Goal: Information Seeking & Learning: Learn about a topic

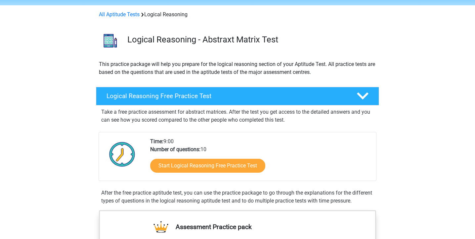
scroll to position [27, 0]
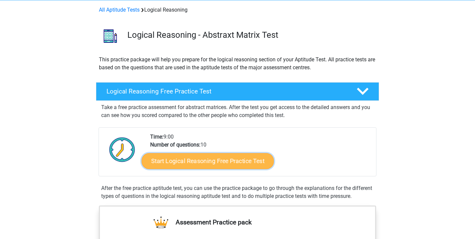
click at [201, 160] on link "Start Logical Reasoning Free Practice Test" at bounding box center [208, 161] width 132 height 16
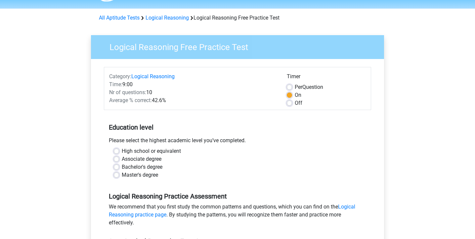
scroll to position [20, 0]
click at [122, 175] on label "Master's degree" at bounding box center [140, 174] width 36 height 8
click at [118, 175] on input "Master's degree" at bounding box center [116, 173] width 5 height 7
radio input "true"
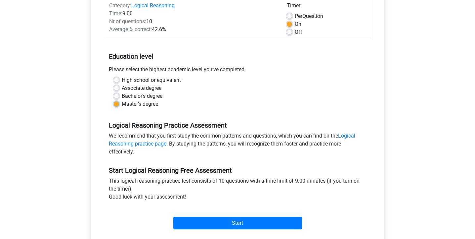
scroll to position [91, 0]
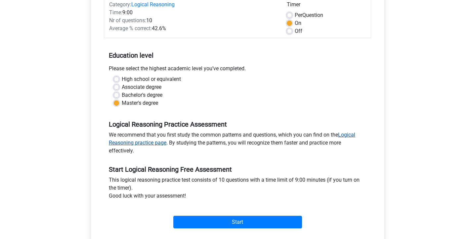
click at [351, 135] on link "Logical Reasoning practice page" at bounding box center [232, 138] width 246 height 14
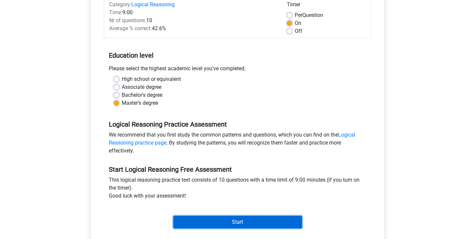
click at [225, 223] on input "Start" at bounding box center [237, 221] width 129 height 13
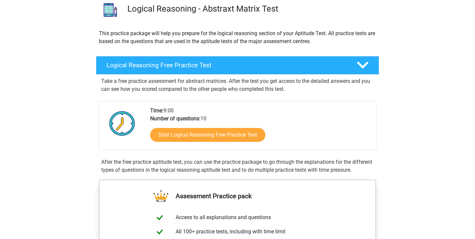
scroll to position [15, 0]
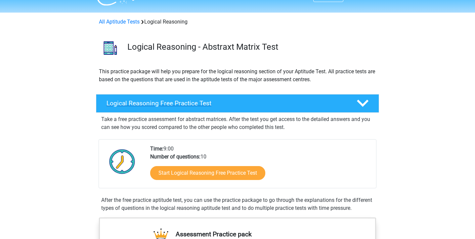
click at [362, 105] on polygon at bounding box center [363, 103] width 12 height 7
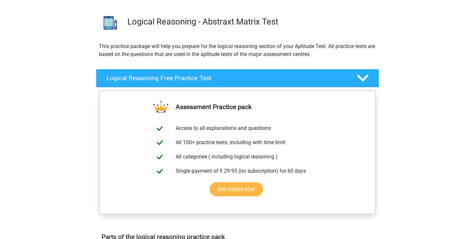
scroll to position [42, 0]
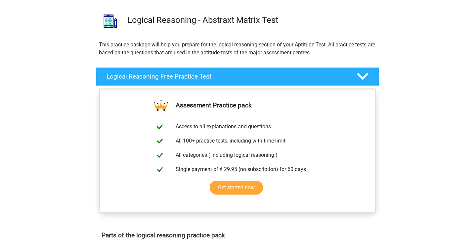
click at [364, 77] on polygon at bounding box center [363, 76] width 12 height 7
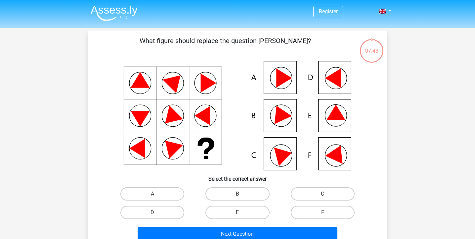
click at [338, 117] on icon at bounding box center [336, 113] width 19 height 16
click at [277, 122] on icon at bounding box center [280, 113] width 24 height 22
click at [231, 193] on label "B" at bounding box center [237, 193] width 64 height 13
click at [238, 194] on input "B" at bounding box center [240, 196] width 4 height 4
radio input "true"
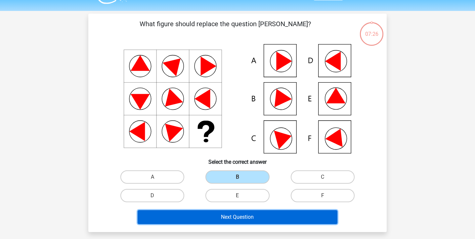
click at [226, 214] on button "Next Question" at bounding box center [238, 217] width 200 height 14
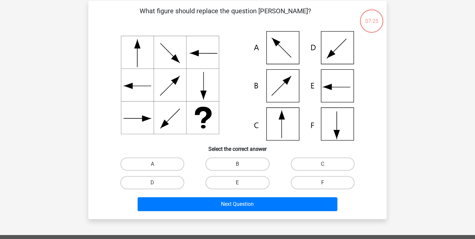
scroll to position [30, 0]
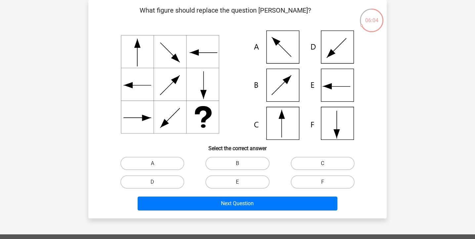
click at [300, 165] on label "C" at bounding box center [323, 162] width 64 height 13
click at [323, 165] on input "C" at bounding box center [325, 165] width 4 height 4
radio input "true"
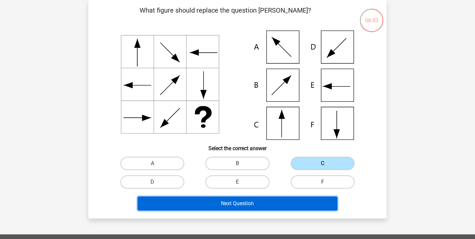
click at [228, 205] on button "Next Question" at bounding box center [238, 203] width 200 height 14
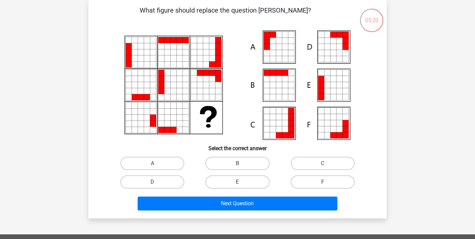
click at [211, 67] on icon at bounding box center [237, 84] width 267 height 109
click at [165, 163] on label "A" at bounding box center [152, 162] width 64 height 13
click at [157, 163] on input "A" at bounding box center [155, 165] width 4 height 4
radio input "true"
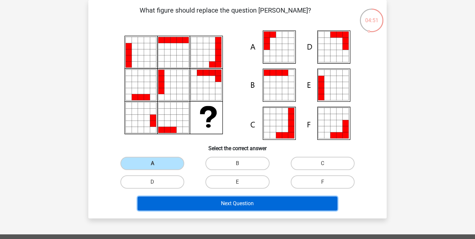
click at [235, 204] on button "Next Question" at bounding box center [238, 203] width 200 height 14
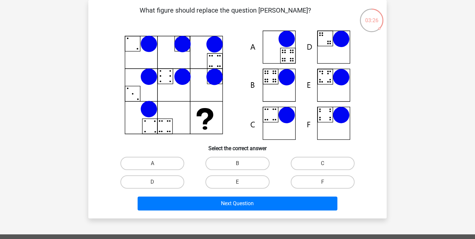
click at [242, 155] on div "B" at bounding box center [237, 163] width 85 height 19
click at [240, 161] on label "B" at bounding box center [237, 162] width 64 height 13
click at [240, 163] on input "B" at bounding box center [240, 165] width 4 height 4
radio input "true"
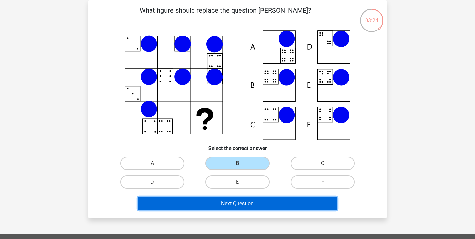
click at [238, 206] on button "Next Question" at bounding box center [238, 203] width 200 height 14
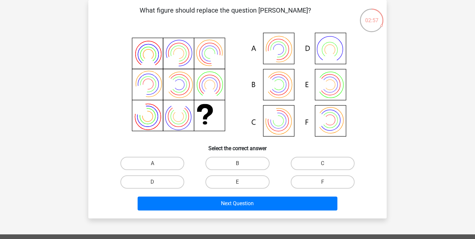
click at [240, 183] on input "E" at bounding box center [240, 184] width 4 height 4
radio input "true"
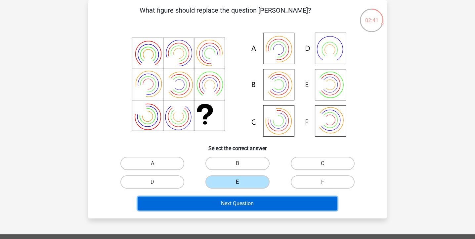
click at [234, 201] on button "Next Question" at bounding box center [238, 203] width 200 height 14
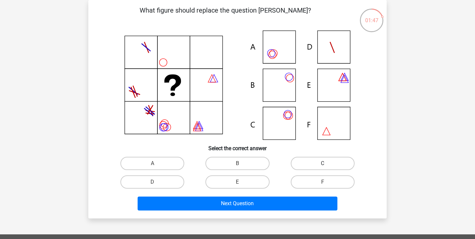
click at [308, 164] on label "C" at bounding box center [323, 162] width 64 height 13
click at [323, 164] on input "C" at bounding box center [325, 165] width 4 height 4
radio input "true"
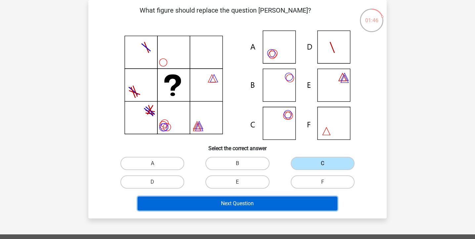
click at [248, 205] on button "Next Question" at bounding box center [238, 203] width 200 height 14
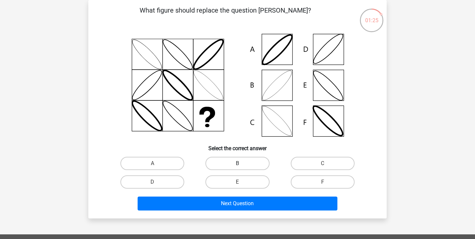
click at [237, 163] on label "B" at bounding box center [237, 162] width 64 height 13
click at [238, 163] on input "B" at bounding box center [240, 165] width 4 height 4
radio input "true"
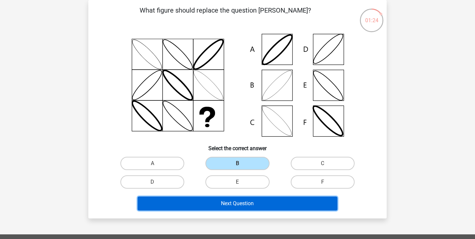
click at [240, 205] on button "Next Question" at bounding box center [238, 203] width 200 height 14
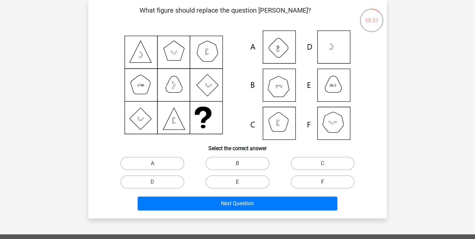
click at [319, 180] on label "F" at bounding box center [323, 181] width 64 height 13
click at [323, 182] on input "F" at bounding box center [325, 184] width 4 height 4
radio input "true"
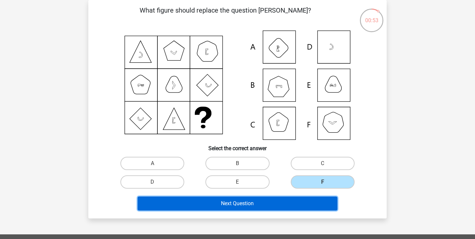
click at [244, 203] on button "Next Question" at bounding box center [238, 203] width 200 height 14
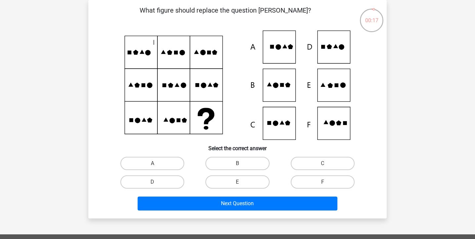
click at [339, 126] on icon at bounding box center [237, 84] width 267 height 109
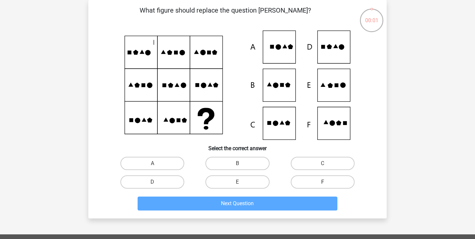
click at [306, 184] on label "F" at bounding box center [323, 181] width 64 height 13
click at [323, 184] on input "F" at bounding box center [325, 184] width 4 height 4
radio input "true"
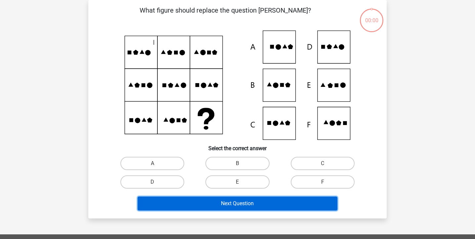
click at [268, 200] on button "Next Question" at bounding box center [238, 203] width 200 height 14
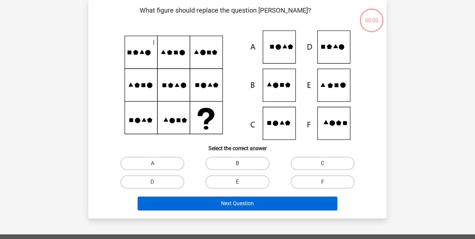
scroll to position [30, 0]
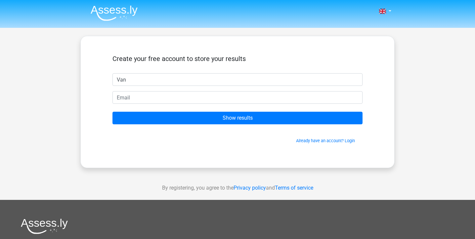
type input "Vanessa"
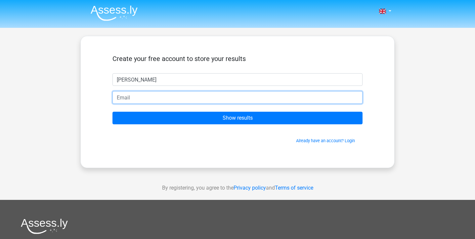
click at [138, 104] on form "Create your free account to store your results Vanessa Show results Already hav…" at bounding box center [237, 99] width 250 height 89
type input "vanessagraae@gmail.com"
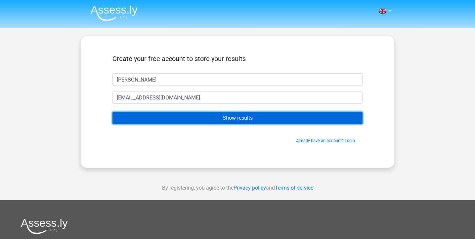
click at [216, 120] on input "Show results" at bounding box center [237, 118] width 250 height 13
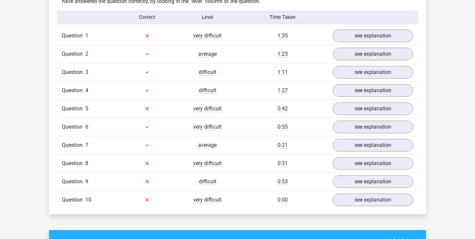
scroll to position [531, 0]
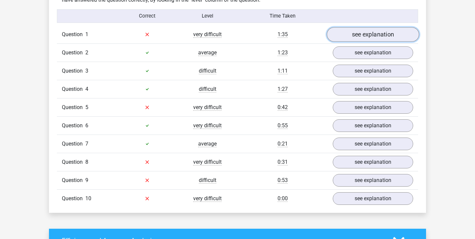
click at [348, 35] on link "see explanation" at bounding box center [373, 34] width 92 height 15
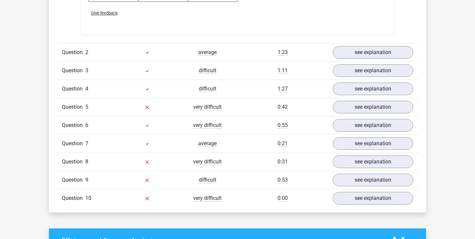
scroll to position [935, 0]
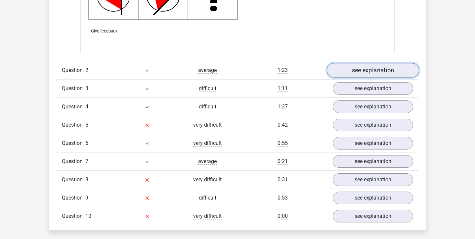
click at [367, 65] on link "see explanation" at bounding box center [373, 70] width 92 height 15
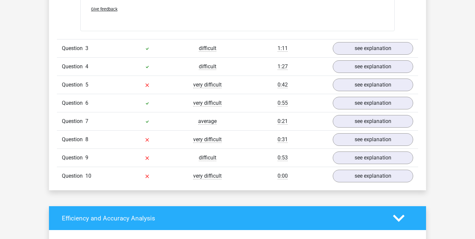
scroll to position [1385, 0]
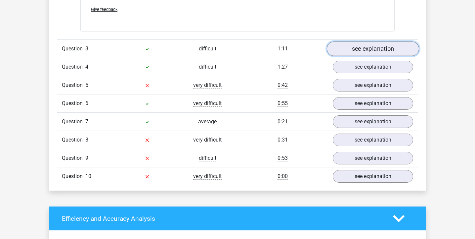
click at [360, 48] on link "see explanation" at bounding box center [373, 48] width 92 height 15
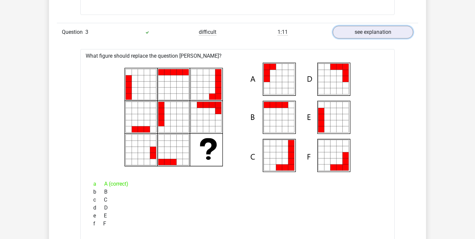
scroll to position [1336, 0]
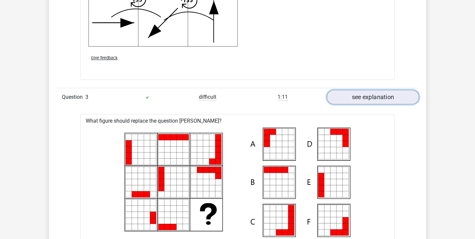
click at [361, 98] on link "see explanation" at bounding box center [373, 97] width 92 height 15
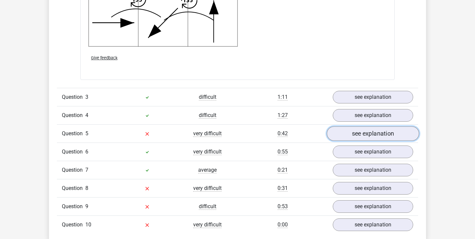
click at [353, 134] on link "see explanation" at bounding box center [373, 133] width 92 height 15
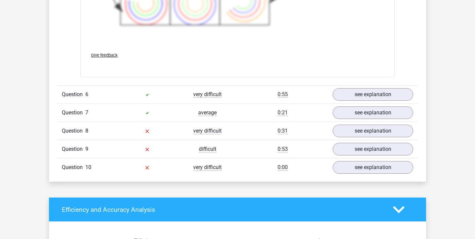
scroll to position [1841, 0]
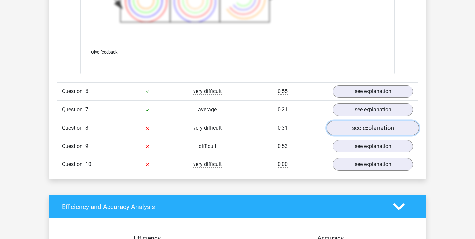
click at [363, 130] on link "see explanation" at bounding box center [373, 127] width 92 height 15
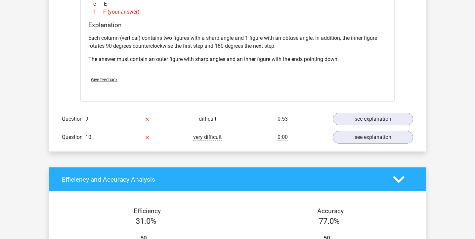
scroll to position [2151, 0]
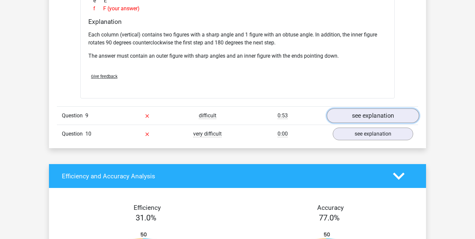
click at [355, 117] on link "see explanation" at bounding box center [373, 116] width 92 height 15
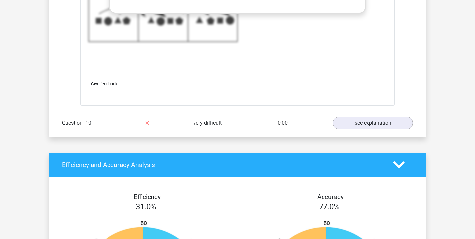
scroll to position [2638, 0]
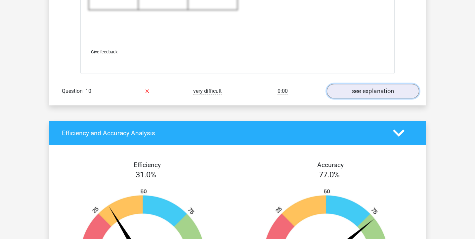
click at [346, 91] on link "see explanation" at bounding box center [373, 91] width 92 height 15
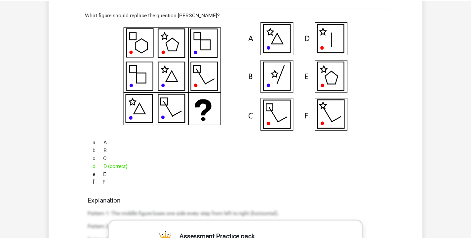
scroll to position [2739, 0]
